Goal: Task Accomplishment & Management: Use online tool/utility

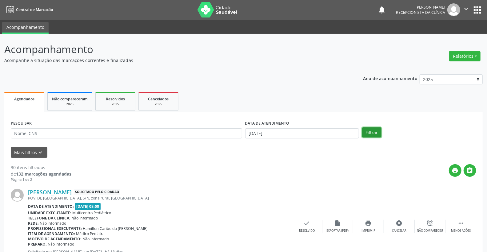
click at [374, 130] on button "Filtrar" at bounding box center [371, 133] width 19 height 10
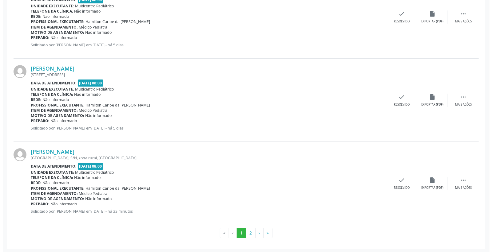
scroll to position [1218, 0]
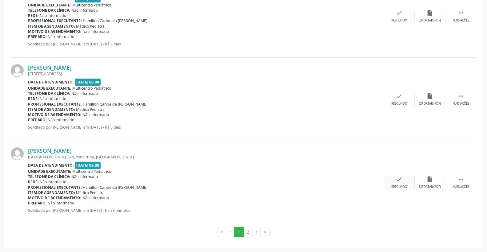
click at [392, 176] on div "check Resolvido" at bounding box center [399, 182] width 31 height 13
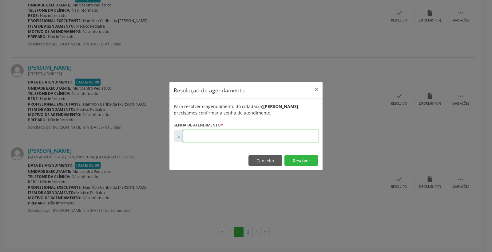
click at [298, 140] on input "text" at bounding box center [250, 136] width 135 height 12
type input "00172722"
click at [301, 161] on button "Resolver" at bounding box center [301, 161] width 34 height 10
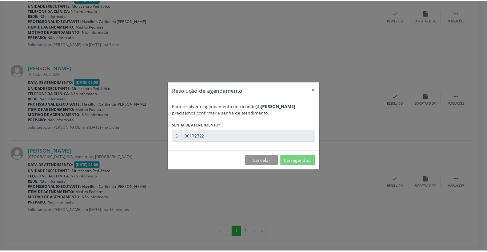
scroll to position [0, 0]
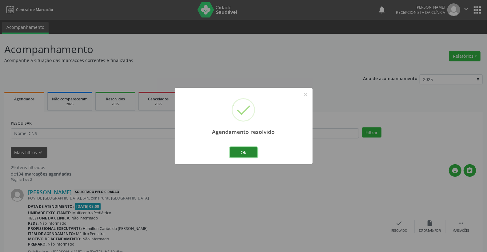
click at [253, 150] on button "Ok" at bounding box center [244, 153] width 28 height 10
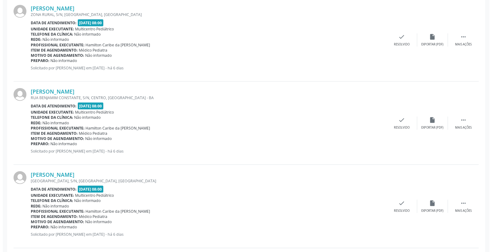
scroll to position [444, 0]
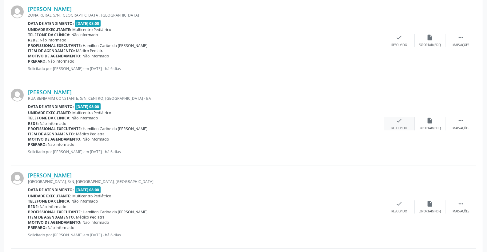
click at [401, 118] on icon "check" at bounding box center [399, 120] width 7 height 7
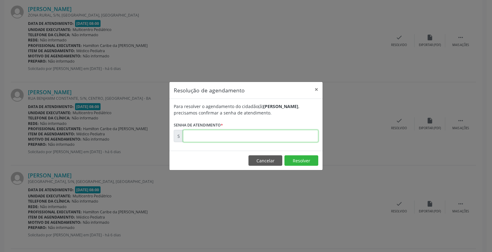
click at [307, 130] on input "text" at bounding box center [250, 136] width 135 height 12
type input "00171801"
click at [303, 157] on button "Resolver" at bounding box center [301, 161] width 34 height 10
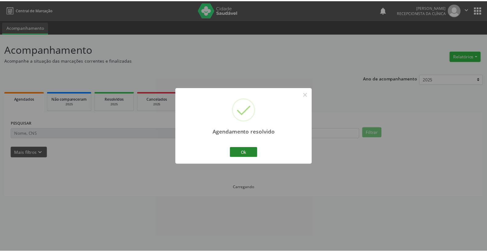
scroll to position [0, 0]
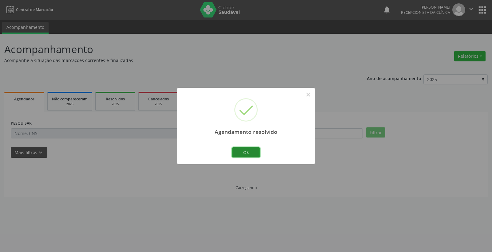
click at [251, 149] on button "Ok" at bounding box center [246, 153] width 28 height 10
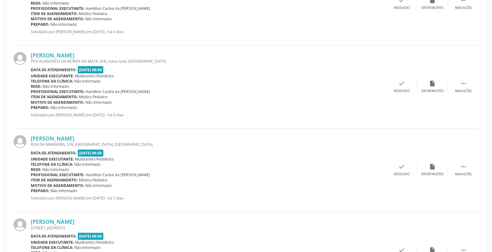
scroll to position [990, 0]
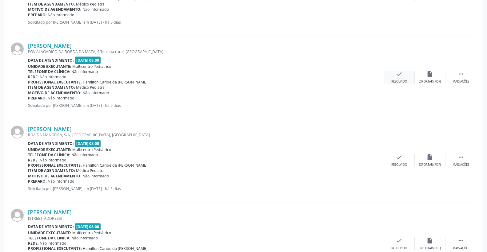
click at [402, 73] on div "check Resolvido" at bounding box center [399, 77] width 31 height 13
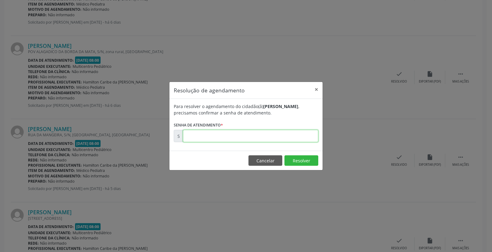
click at [295, 136] on input "text" at bounding box center [250, 136] width 135 height 12
type input "00171954"
click at [296, 165] on button "Resolver" at bounding box center [301, 161] width 34 height 10
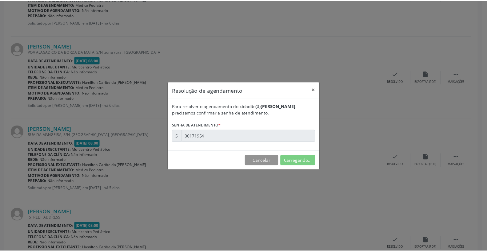
scroll to position [0, 0]
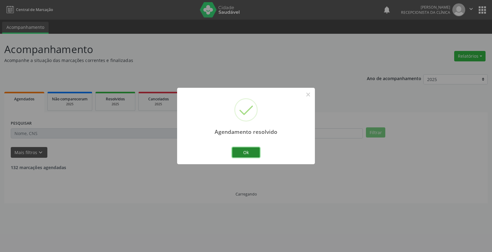
click at [247, 153] on button "Ok" at bounding box center [246, 153] width 28 height 10
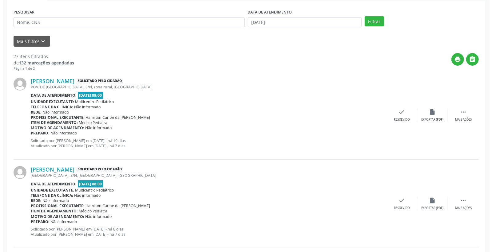
scroll to position [136, 0]
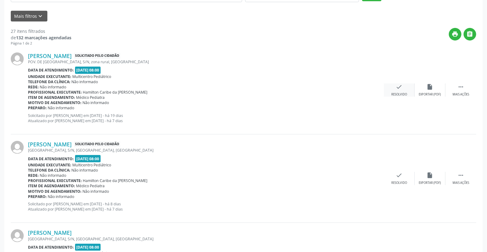
click at [397, 84] on div "check Resolvido" at bounding box center [399, 90] width 31 height 13
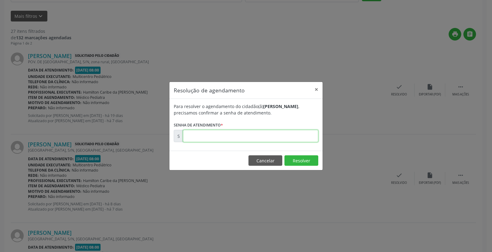
click at [284, 140] on input "text" at bounding box center [250, 136] width 135 height 12
type input "00169469"
drag, startPoint x: 295, startPoint y: 156, endPoint x: 294, endPoint y: 165, distance: 9.0
click at [294, 160] on button "Resolver" at bounding box center [301, 161] width 34 height 10
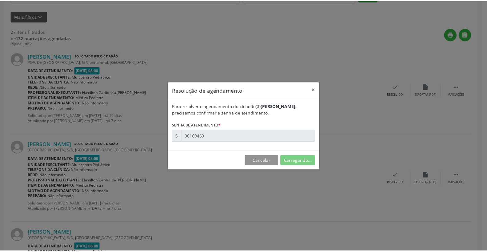
scroll to position [0, 0]
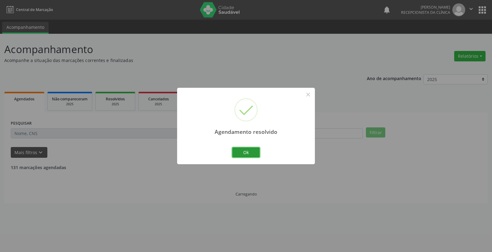
click at [244, 152] on button "Ok" at bounding box center [246, 153] width 28 height 10
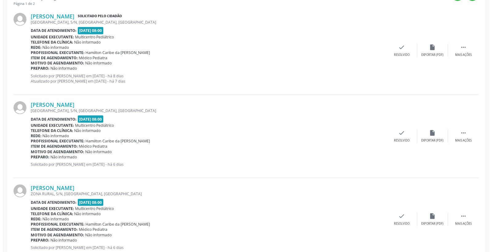
scroll to position [239, 0]
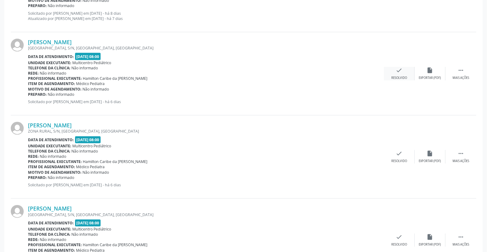
click at [404, 70] on div "check Resolvido" at bounding box center [399, 73] width 31 height 13
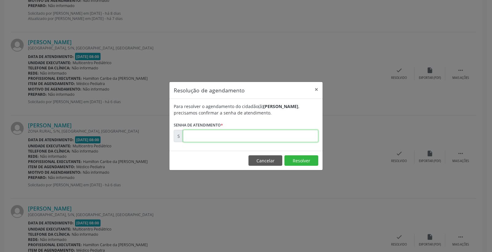
click at [275, 136] on input "text" at bounding box center [250, 136] width 135 height 12
type input "00171788"
click at [315, 160] on button "Resolver" at bounding box center [301, 161] width 34 height 10
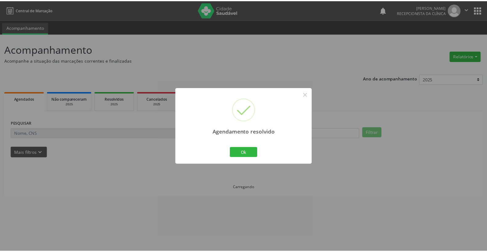
scroll to position [0, 0]
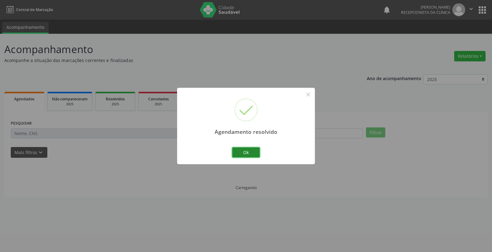
drag, startPoint x: 244, startPoint y: 149, endPoint x: 243, endPoint y: 154, distance: 5.4
click at [242, 151] on button "Ok" at bounding box center [246, 153] width 28 height 10
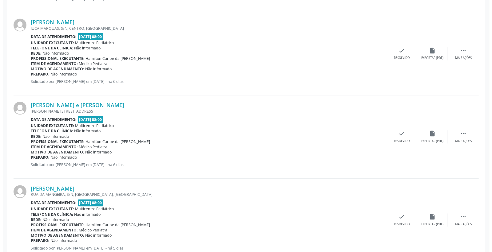
scroll to position [717, 0]
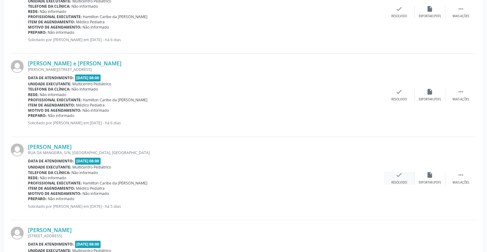
click at [401, 176] on icon "check" at bounding box center [399, 175] width 7 height 7
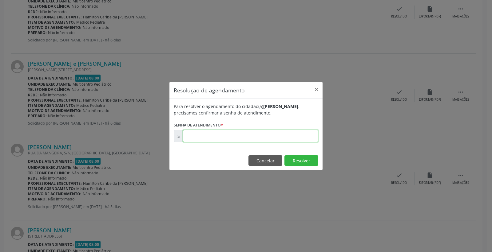
click at [289, 133] on input "text" at bounding box center [250, 136] width 135 height 12
type input "00172128"
click at [300, 162] on button "Resolver" at bounding box center [301, 161] width 34 height 10
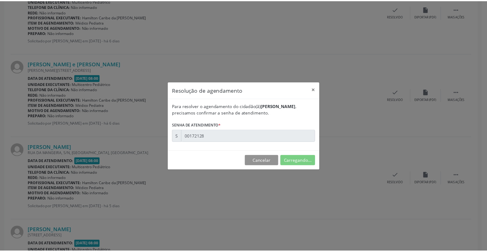
scroll to position [0, 0]
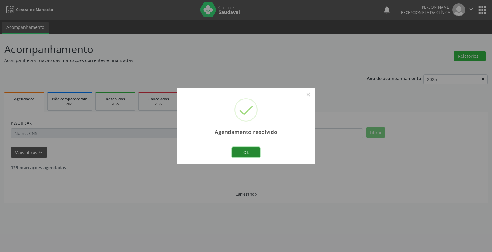
click at [249, 148] on button "Ok" at bounding box center [246, 153] width 28 height 10
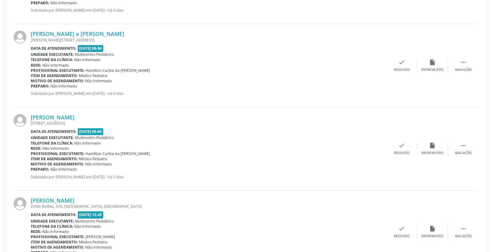
scroll to position [785, 0]
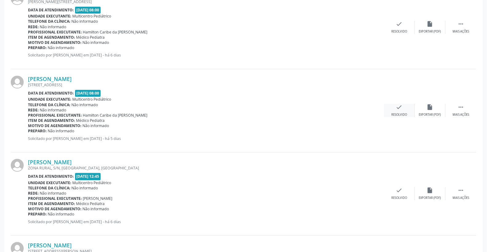
click at [396, 114] on div "Resolvido" at bounding box center [399, 115] width 16 height 4
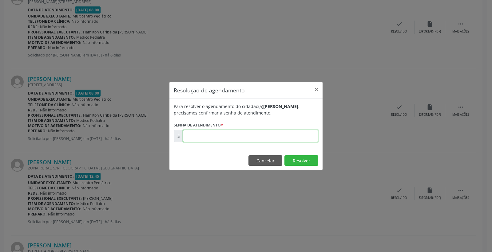
click at [290, 133] on input "text" at bounding box center [250, 136] width 135 height 12
type input "00172198"
click at [297, 164] on button "Resolver" at bounding box center [301, 161] width 34 height 10
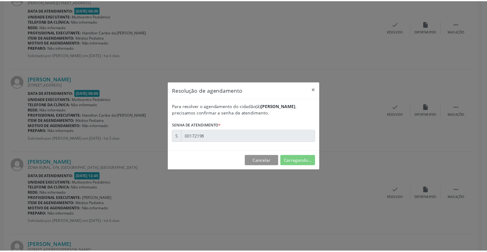
scroll to position [0, 0]
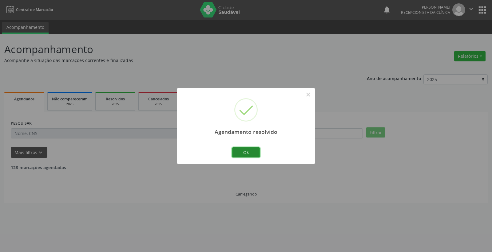
click at [247, 150] on button "Ok" at bounding box center [246, 153] width 28 height 10
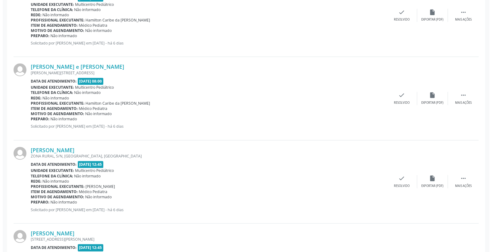
scroll to position [717, 0]
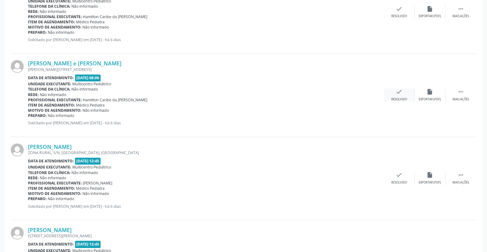
click at [403, 94] on div "check Resolvido" at bounding box center [399, 95] width 31 height 13
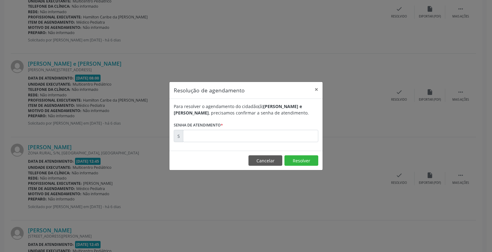
click at [290, 128] on form "Para resolver o agendamento do cidadão(ã) [PERSON_NAME] e [PERSON_NAME] , preci…" at bounding box center [246, 122] width 144 height 39
click at [293, 139] on input "text" at bounding box center [250, 136] width 135 height 12
type input "00171891"
click at [298, 160] on button "Resolver" at bounding box center [301, 161] width 34 height 10
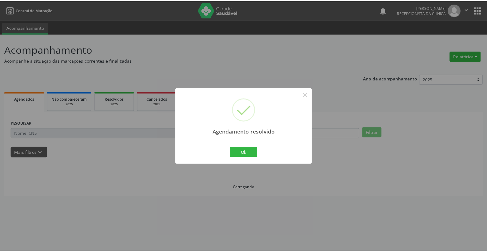
scroll to position [0, 0]
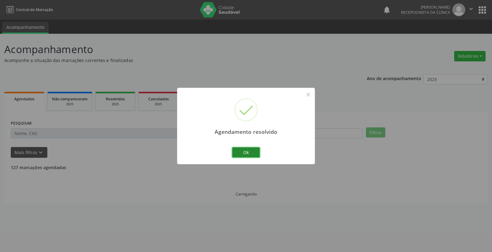
click at [247, 152] on button "Ok" at bounding box center [246, 153] width 28 height 10
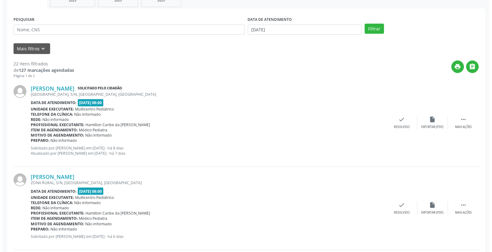
scroll to position [102, 0]
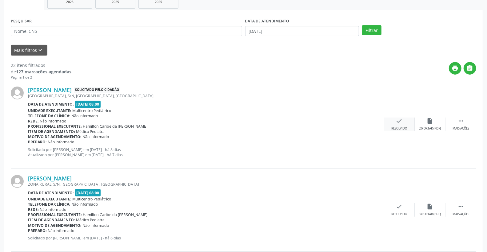
click at [401, 120] on icon "check" at bounding box center [399, 121] width 7 height 7
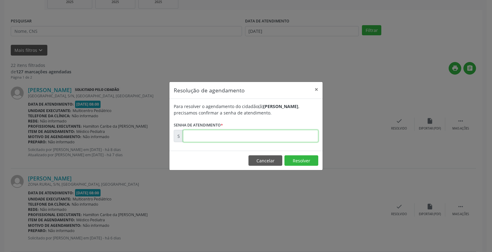
click at [282, 140] on input "text" at bounding box center [250, 136] width 135 height 12
type input "00171438"
click at [297, 159] on button "Resolver" at bounding box center [301, 161] width 34 height 10
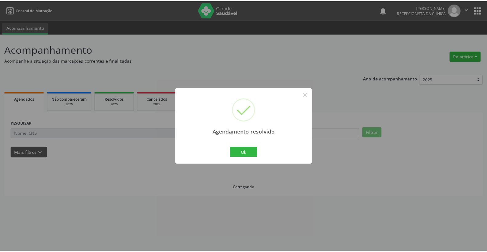
scroll to position [0, 0]
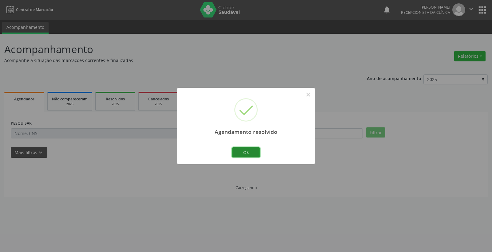
click at [254, 150] on button "Ok" at bounding box center [246, 153] width 28 height 10
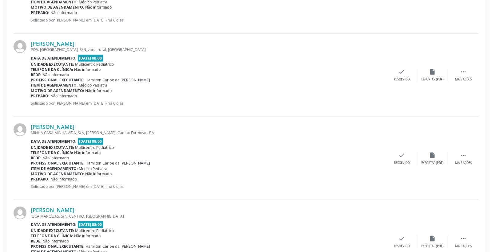
scroll to position [410, 0]
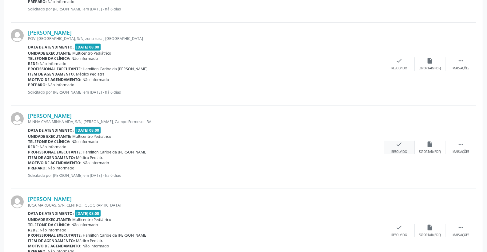
click at [401, 145] on icon "check" at bounding box center [399, 144] width 7 height 7
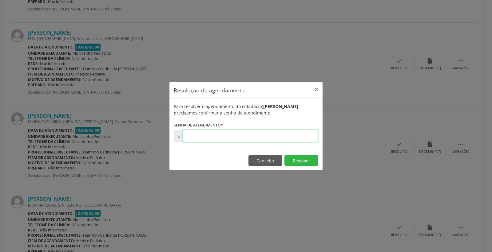
drag, startPoint x: 275, startPoint y: 130, endPoint x: 277, endPoint y: 134, distance: 4.1
click at [275, 132] on input "text" at bounding box center [250, 136] width 135 height 12
type input "00171860"
click at [301, 160] on button "Resolver" at bounding box center [301, 161] width 34 height 10
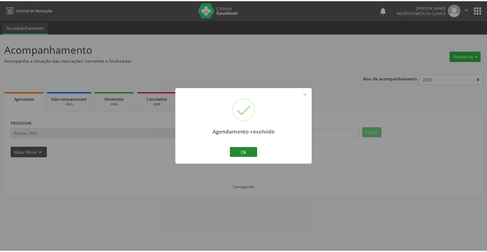
scroll to position [0, 0]
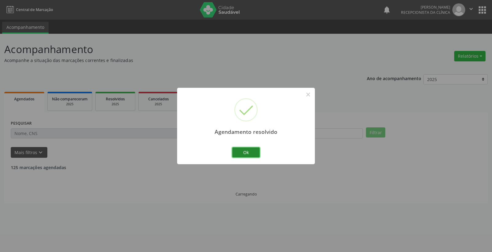
click at [251, 153] on button "Ok" at bounding box center [246, 153] width 28 height 10
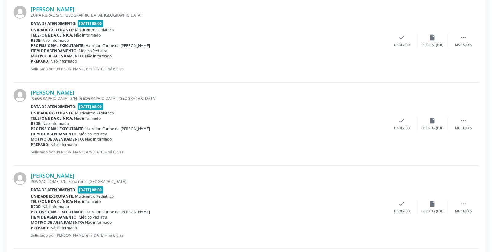
scroll to position [205, 0]
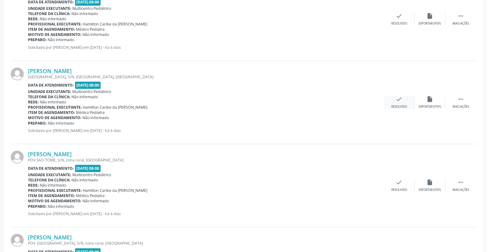
click at [397, 100] on icon "check" at bounding box center [399, 99] width 7 height 7
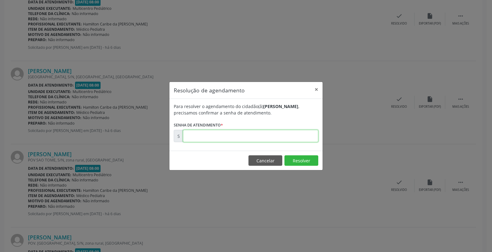
drag, startPoint x: 276, startPoint y: 138, endPoint x: 277, endPoint y: 143, distance: 5.6
click at [276, 140] on input "text" at bounding box center [250, 136] width 135 height 12
type input "00171833"
click at [292, 162] on button "Resolver" at bounding box center [301, 161] width 34 height 10
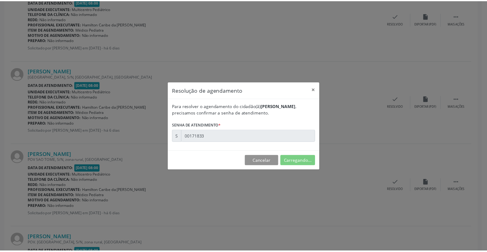
scroll to position [0, 0]
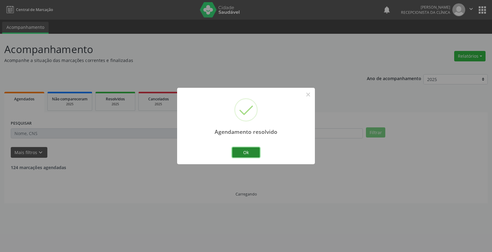
click at [251, 149] on button "Ok" at bounding box center [246, 153] width 28 height 10
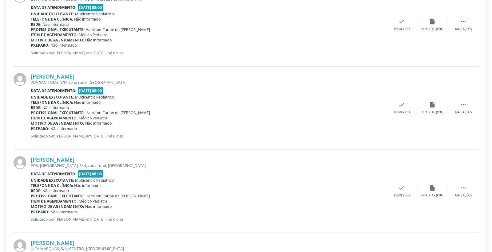
scroll to position [205, 0]
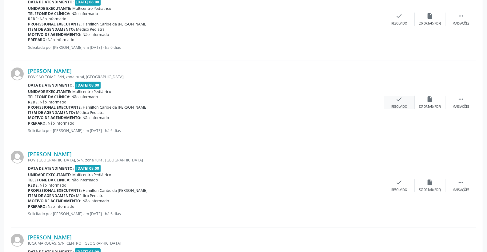
click at [391, 96] on div "check Resolvido" at bounding box center [399, 102] width 31 height 13
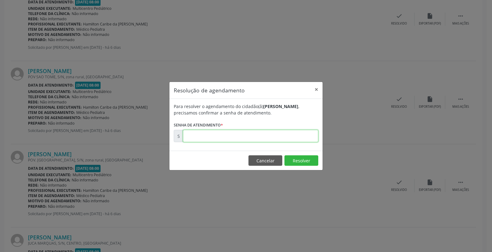
click at [293, 131] on input "text" at bounding box center [250, 136] width 135 height 12
type input "00171839"
click at [311, 158] on button "Resolver" at bounding box center [301, 161] width 34 height 10
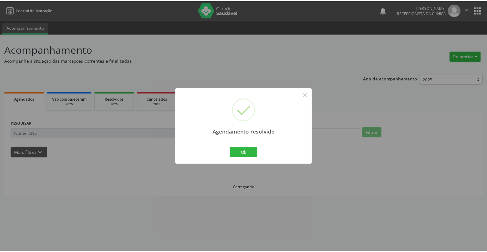
scroll to position [0, 0]
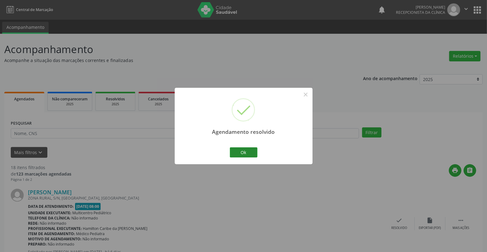
click at [231, 152] on div "Ok Cancel" at bounding box center [243, 152] width 30 height 13
click at [231, 152] on button "Ok" at bounding box center [244, 153] width 28 height 10
